Goal: Book appointment/travel/reservation

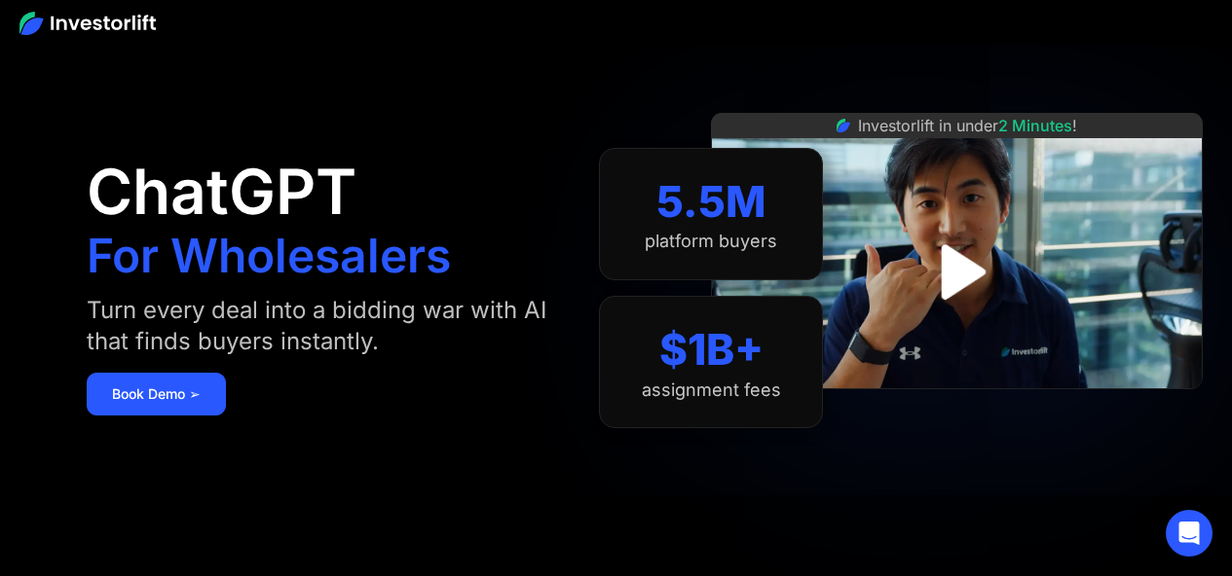
click at [129, 28] on img at bounding box center [87, 23] width 136 height 23
click at [126, 20] on img at bounding box center [87, 23] width 136 height 23
click at [120, 22] on img at bounding box center [87, 23] width 136 height 23
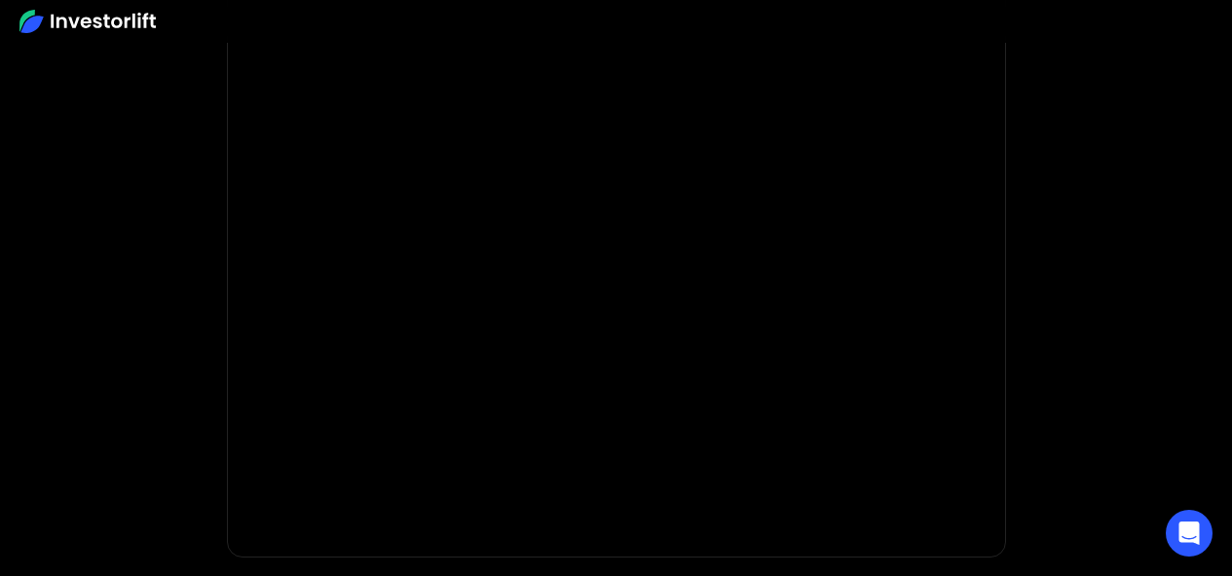
scroll to position [338, 0]
